Goal: Find specific page/section: Find specific page/section

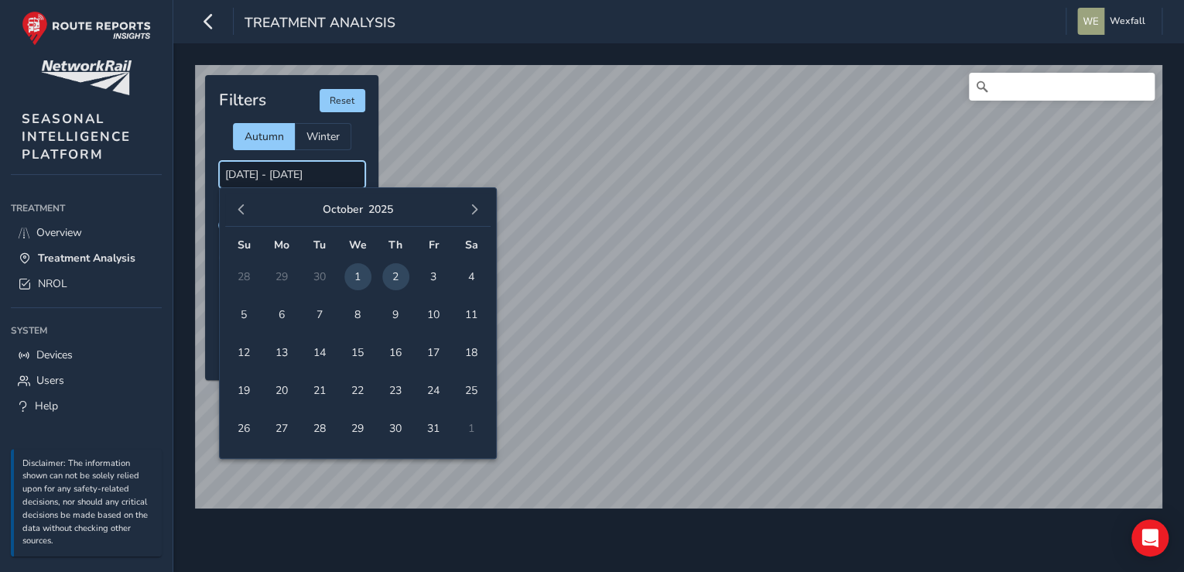
click at [319, 175] on input "[DATE] - [DATE]" at bounding box center [292, 174] width 146 height 27
click at [391, 270] on span "2" at bounding box center [395, 276] width 27 height 27
click at [426, 275] on span "3" at bounding box center [433, 276] width 27 height 27
type input "[DATE] - [DATE]"
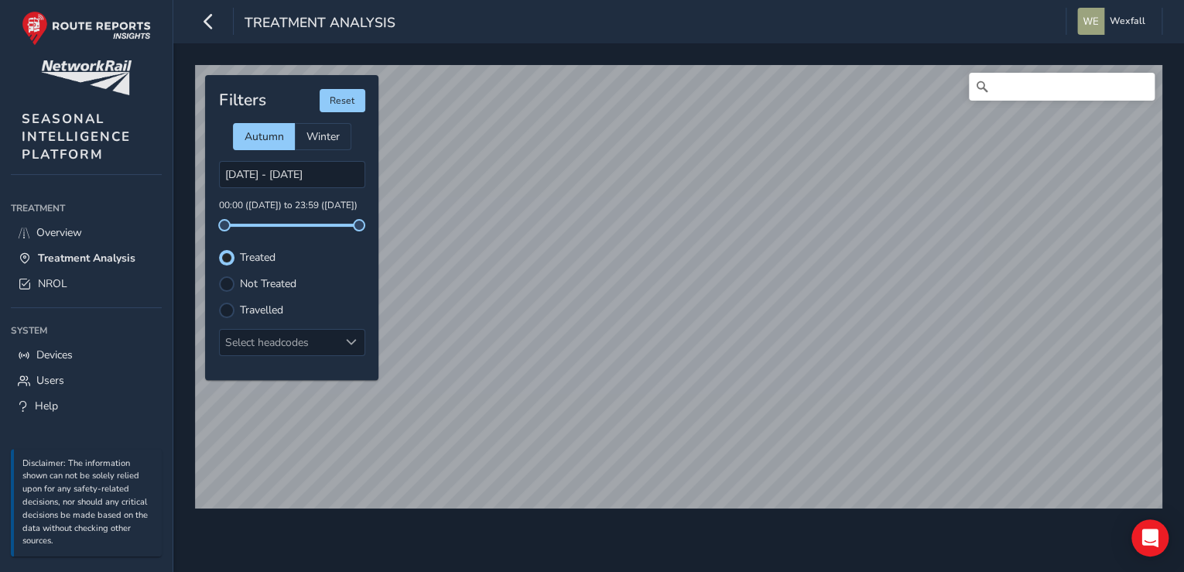
click at [603, 0] on html "Treatment Analysis Wexfall Colour Scheme: Dark Dim Light Logout © Mapbox © Open…" at bounding box center [592, 286] width 1184 height 572
click at [548, 555] on div "© Mapbox © OpenStreetMap Improve this map Filters Reset Autumn Winter [DATE] - …" at bounding box center [678, 307] width 1010 height 528
click at [676, 514] on div "© Mapbox © OpenStreetMap Improve this map Filters Reset Autumn Winter [DATE] - …" at bounding box center [678, 307] width 1010 height 528
click at [1023, 86] on input "Search" at bounding box center [1061, 87] width 186 height 28
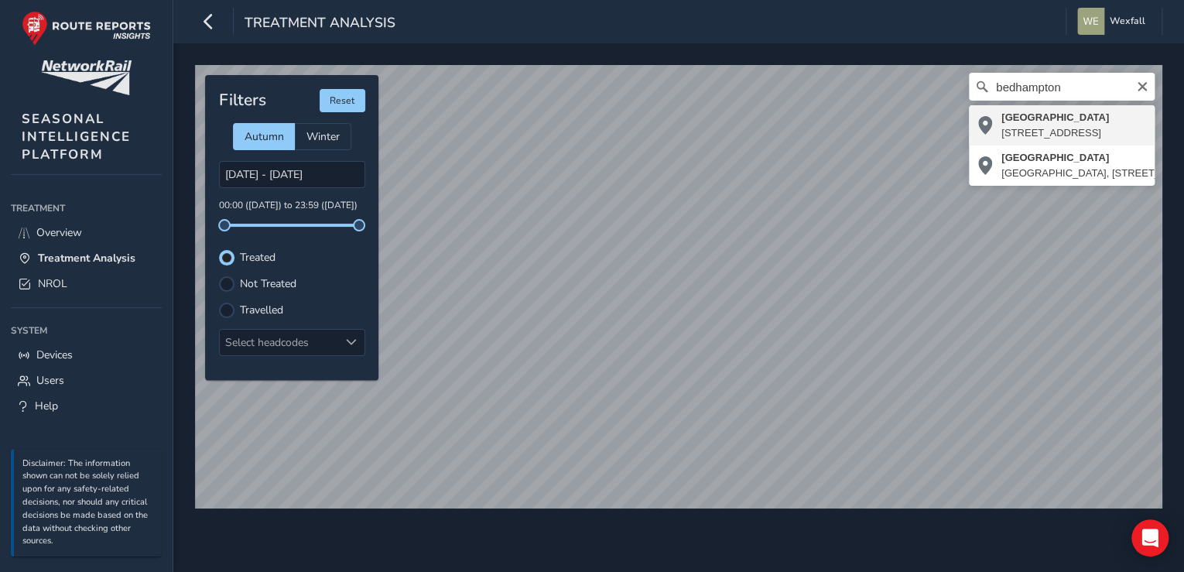
type input "[STREET_ADDRESS]"
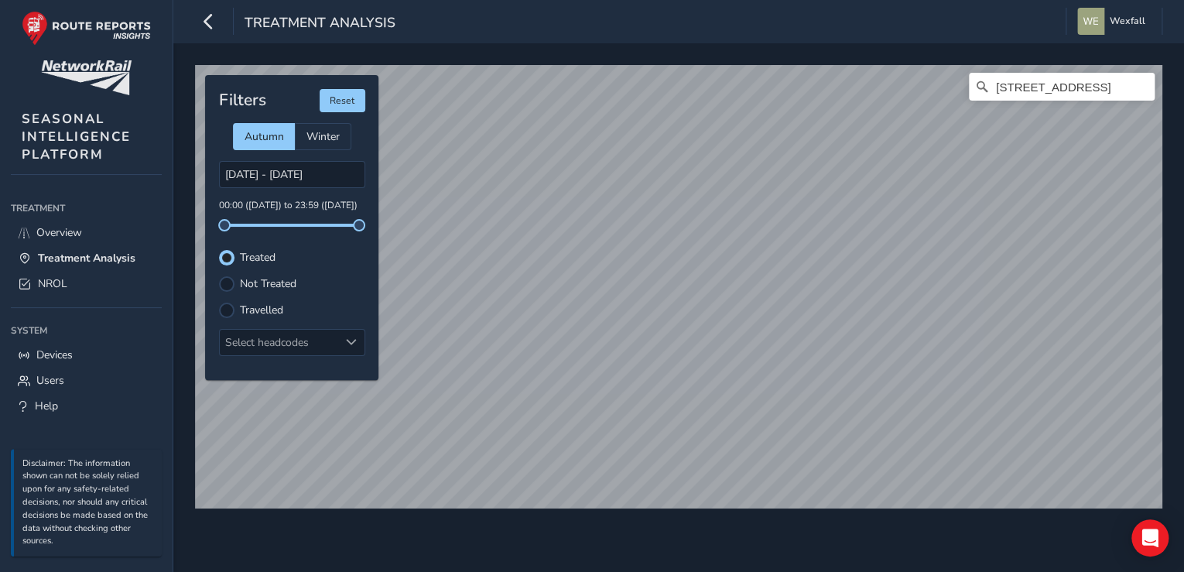
click at [534, 0] on html "Treatment Analysis Wexfall Colour Scheme: Dark Dim Light Logout [GEOGRAPHIC_DAT…" at bounding box center [592, 286] width 1184 height 572
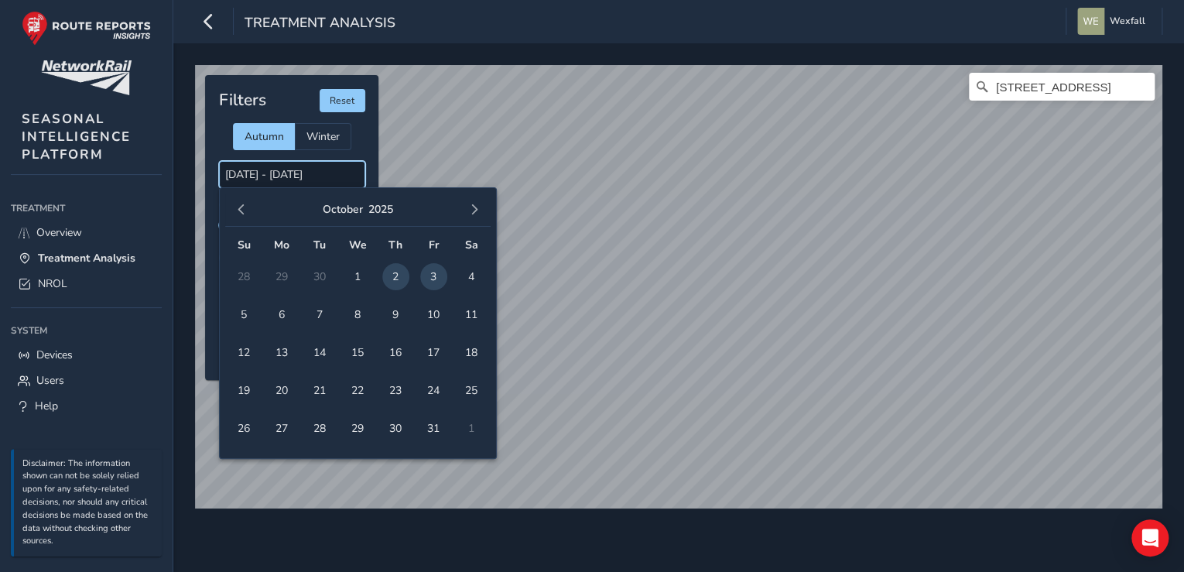
click at [295, 170] on input "[DATE] - [DATE]" at bounding box center [292, 174] width 146 height 27
click at [244, 274] on td "28" at bounding box center [244, 277] width 38 height 38
click at [241, 217] on button "button" at bounding box center [242, 210] width 22 height 22
click at [248, 428] on span "28" at bounding box center [244, 428] width 27 height 27
click at [316, 427] on span "30" at bounding box center [319, 428] width 27 height 27
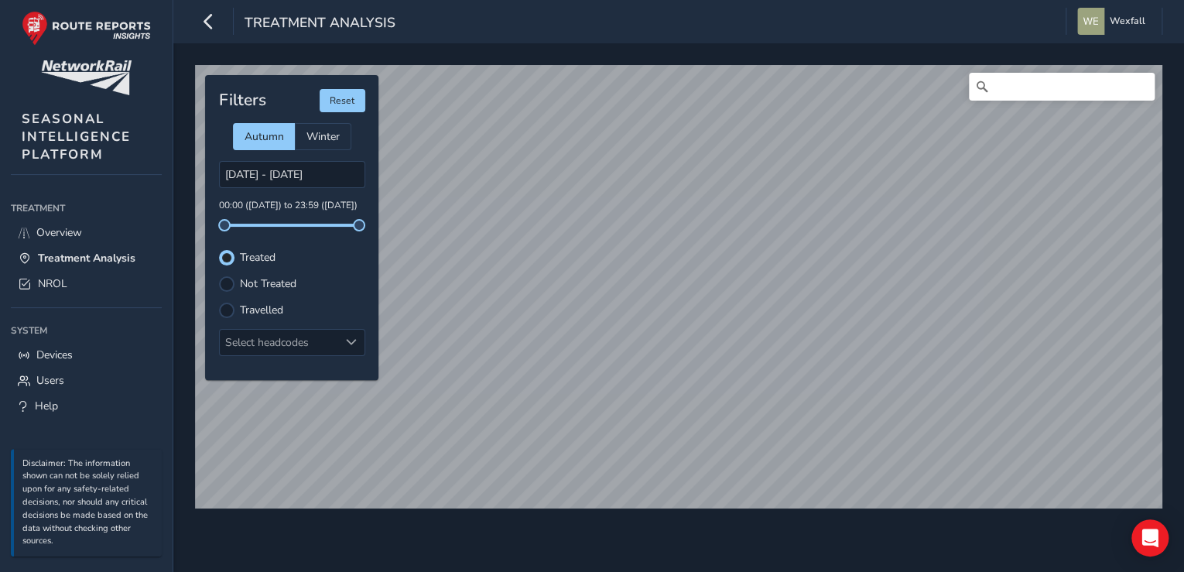
click at [593, 563] on div "© Mapbox © OpenStreetMap Improve this map Filters Reset Autumn Winter [DATE] - …" at bounding box center [678, 307] width 1010 height 528
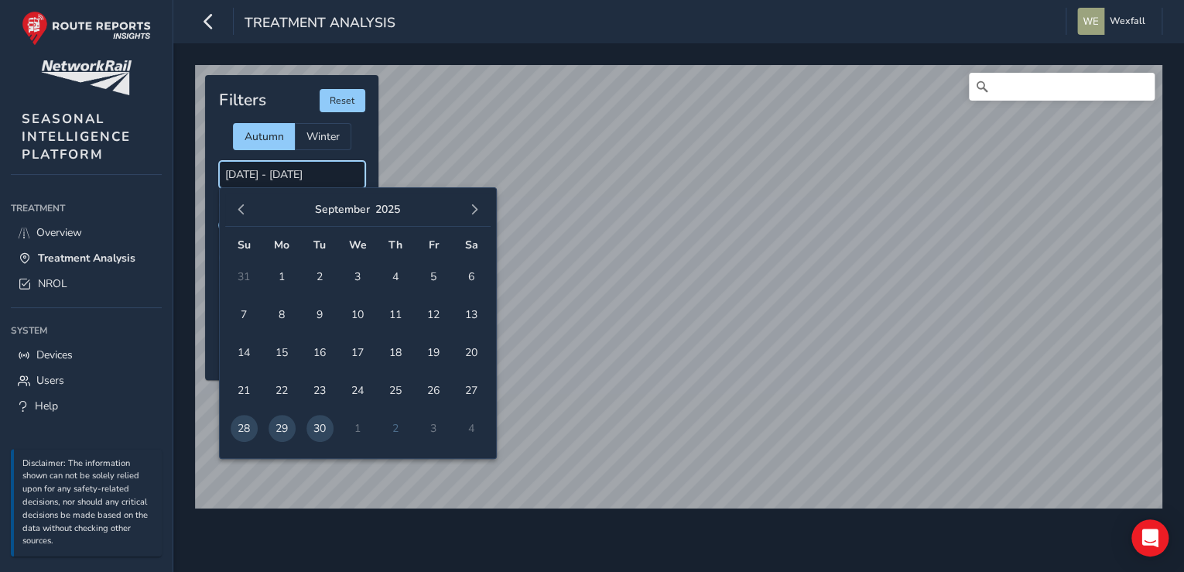
click at [298, 170] on input "[DATE] - [DATE]" at bounding box center [292, 174] width 146 height 27
click at [466, 207] on button "button" at bounding box center [474, 210] width 22 height 22
click at [365, 272] on span "1" at bounding box center [357, 276] width 27 height 27
click at [384, 272] on span "2" at bounding box center [395, 276] width 27 height 27
type input "[DATE] - [DATE]"
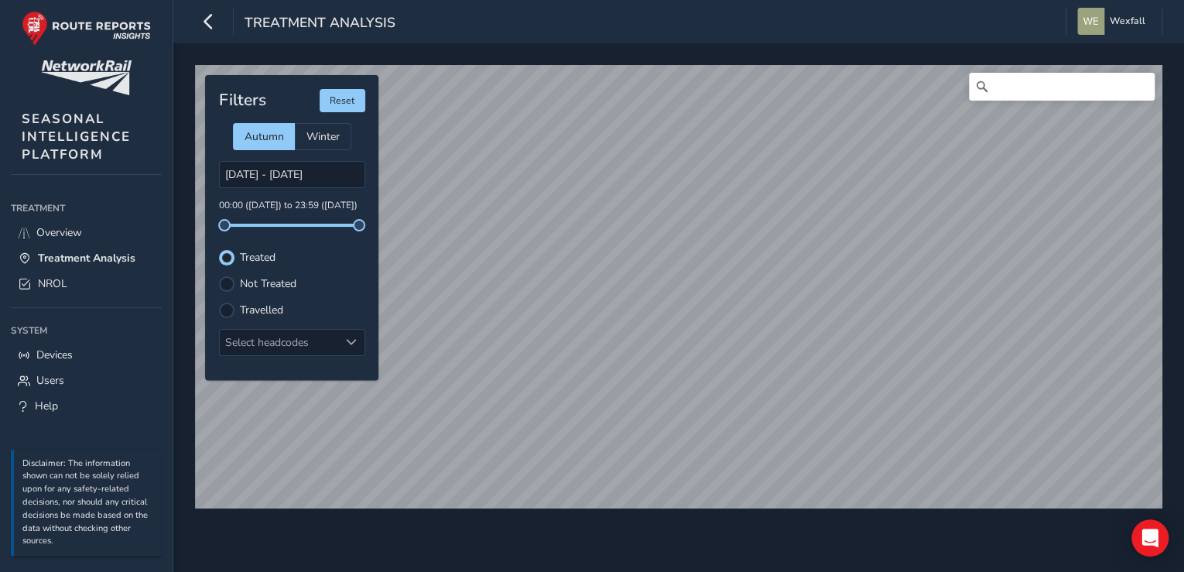
click at [1177, 213] on div "© Mapbox © OpenStreetMap Improve this map Filters Reset Autumn Winter [DATE] - …" at bounding box center [678, 307] width 1010 height 528
click at [672, 51] on div "© Mapbox © OpenStreetMap Improve this map Filters Reset Autumn Winter [DATE] - …" at bounding box center [678, 307] width 1010 height 528
click at [1033, 90] on input "Search" at bounding box center [1061, 87] width 186 height 28
type input "strawberry hill"
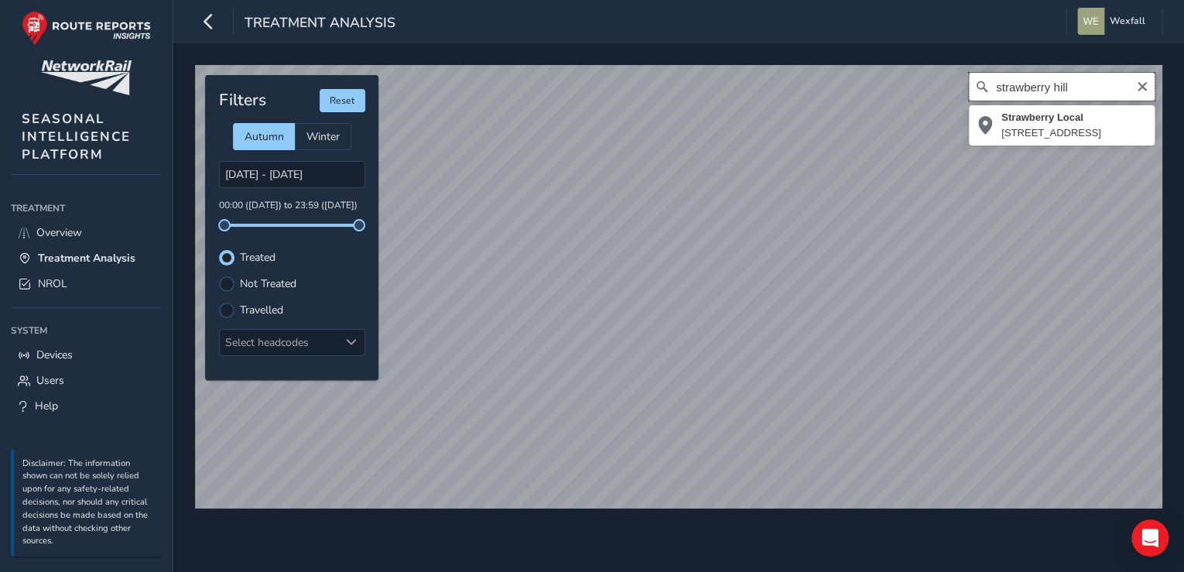
click at [958, 87] on div "[GEOGRAPHIC_DATA], [GEOGRAPHIC_DATA] © Mapbox © OpenStreetMap Improve this map" at bounding box center [678, 286] width 967 height 443
